Goal: Download file/media

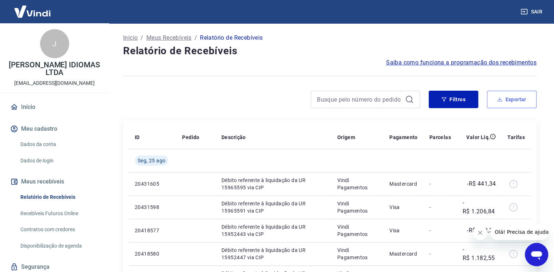
click at [513, 102] on button "Exportar" at bounding box center [512, 99] width 50 height 17
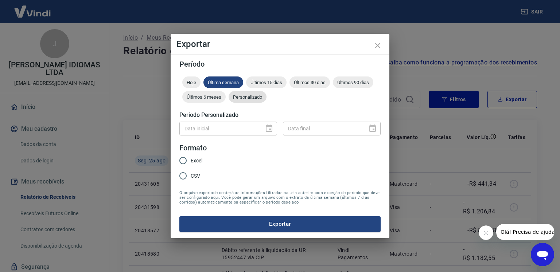
click at [253, 91] on div "Hoje Última semana Últimos 15 dias Últimos 30 dias Últimos 90 dias Últimos 6 me…" at bounding box center [279, 91] width 201 height 29
click at [247, 98] on span "Personalizado" at bounding box center [248, 96] width 38 height 5
click at [268, 131] on icon "Choose date" at bounding box center [269, 128] width 7 height 7
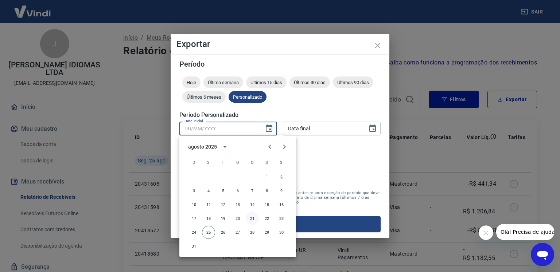
click at [253, 220] on button "21" at bounding box center [252, 218] width 13 height 13
type input "21/08/2025"
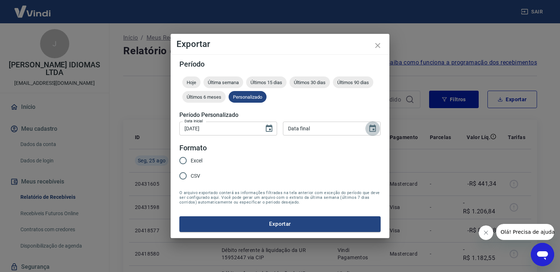
click at [372, 126] on icon "Choose date" at bounding box center [372, 128] width 7 height 7
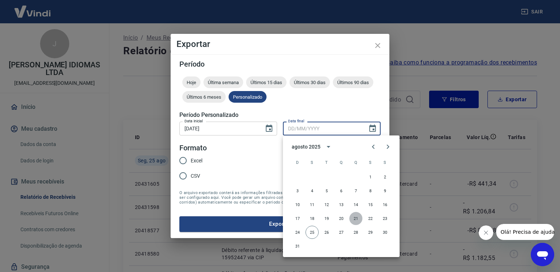
click at [355, 219] on button "21" at bounding box center [355, 218] width 13 height 13
type input "21/08/2025"
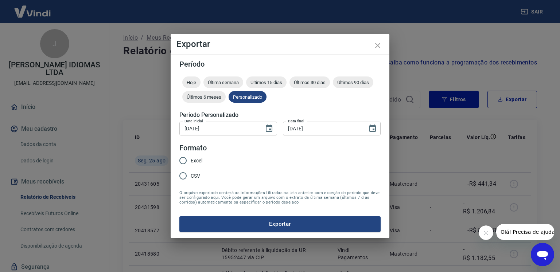
click at [194, 162] on span "Excel" at bounding box center [197, 161] width 12 height 8
click at [191, 162] on input "Excel" at bounding box center [182, 160] width 15 height 15
radio input "true"
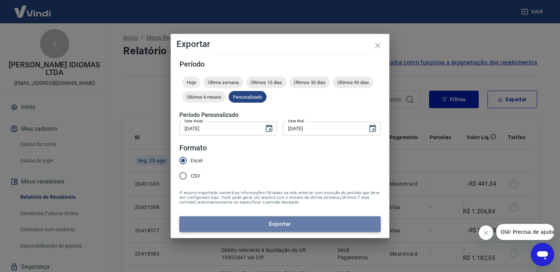
click at [238, 225] on button "Exportar" at bounding box center [279, 223] width 201 height 15
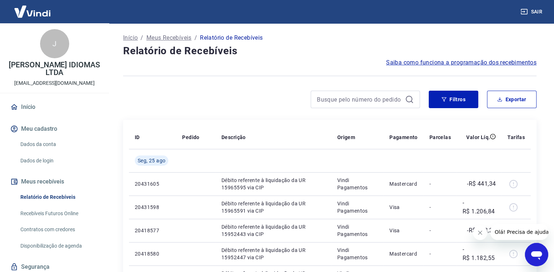
click at [354, 46] on h4 "Relatório de Recebíveis" at bounding box center [330, 51] width 414 height 15
